Goal: Task Accomplishment & Management: Complete application form

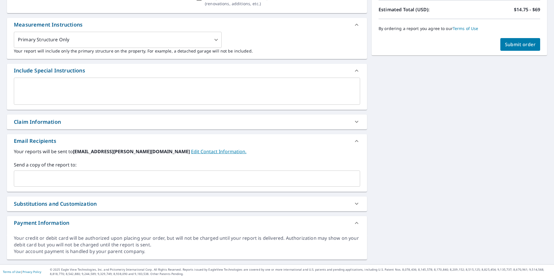
scroll to position [143, 0]
click at [120, 83] on div "x ​" at bounding box center [187, 91] width 346 height 27
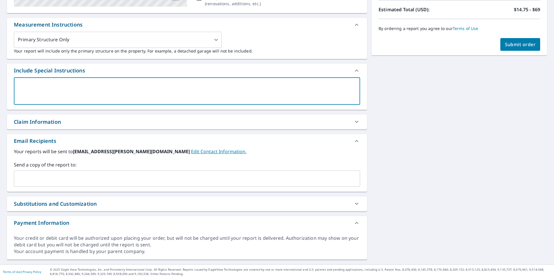
paste textarea "Internal_8287_Oakley_Dr_Zachary_LA_Sitemap"
type textarea "Internal_8287_Oakley_Dr_Zachary_LA_Sitemap"
type textarea "x"
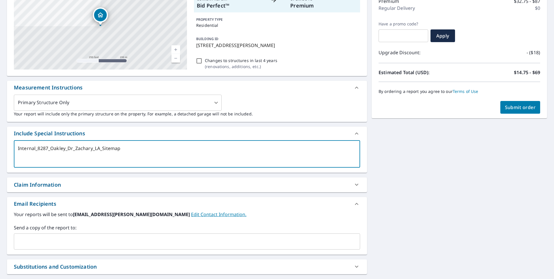
scroll to position [0, 0]
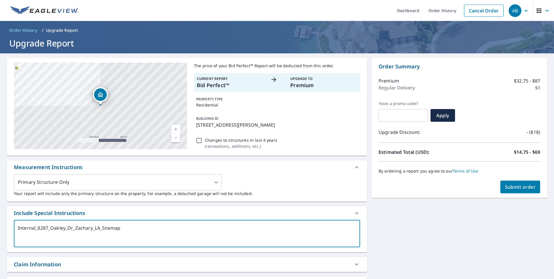
type textarea "Internal_8287_Oakley_Dr_Zachary_LA_Sitemap"
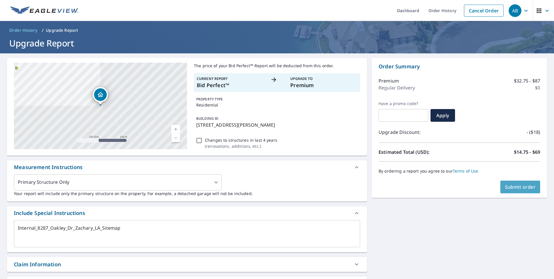
click at [507, 189] on span "Submit order" at bounding box center [520, 187] width 31 height 6
type textarea "x"
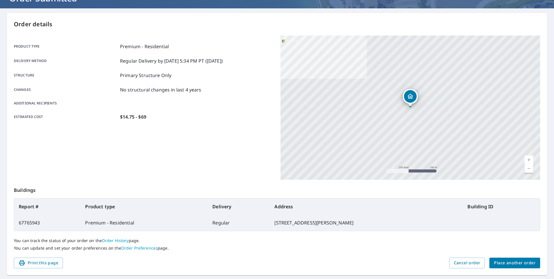
scroll to position [61, 0]
